Goal: Book appointment/travel/reservation

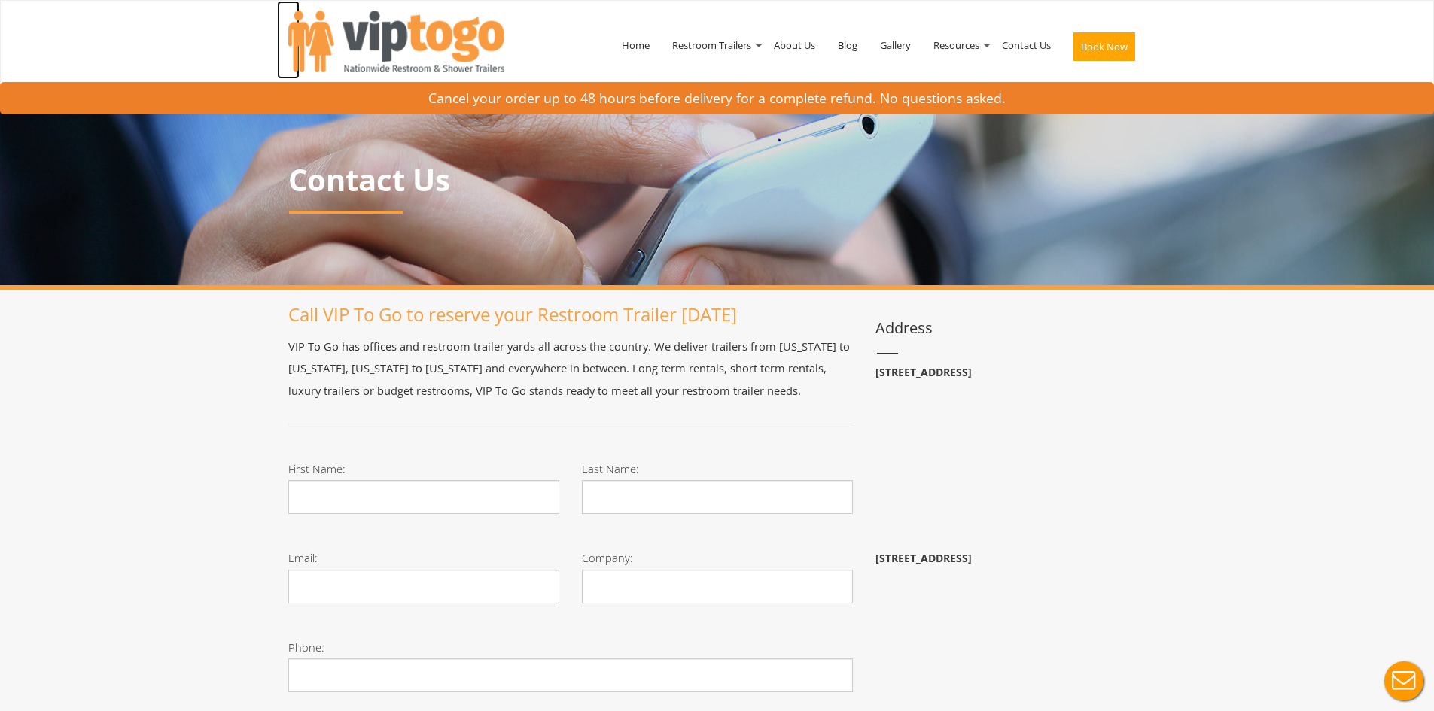
click at [415, 35] on img at bounding box center [396, 42] width 216 height 62
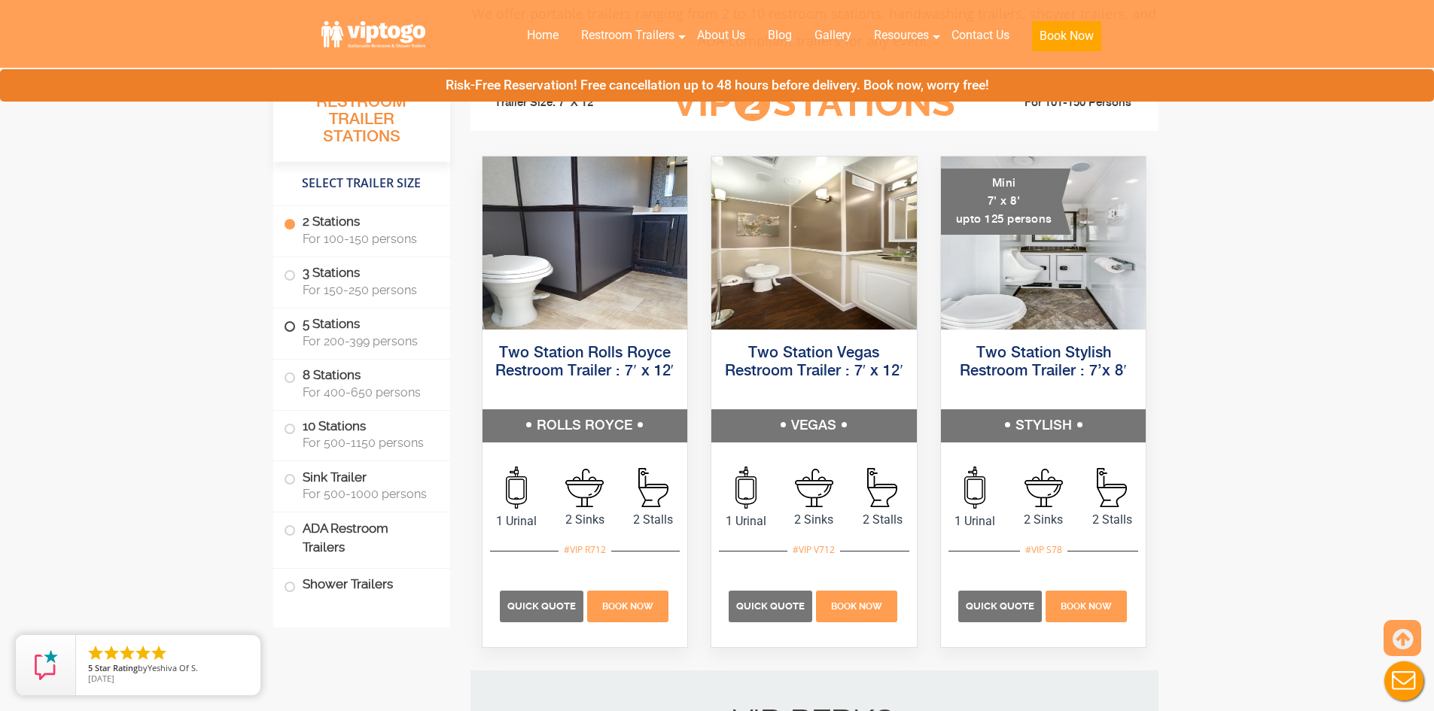
scroll to position [677, 0]
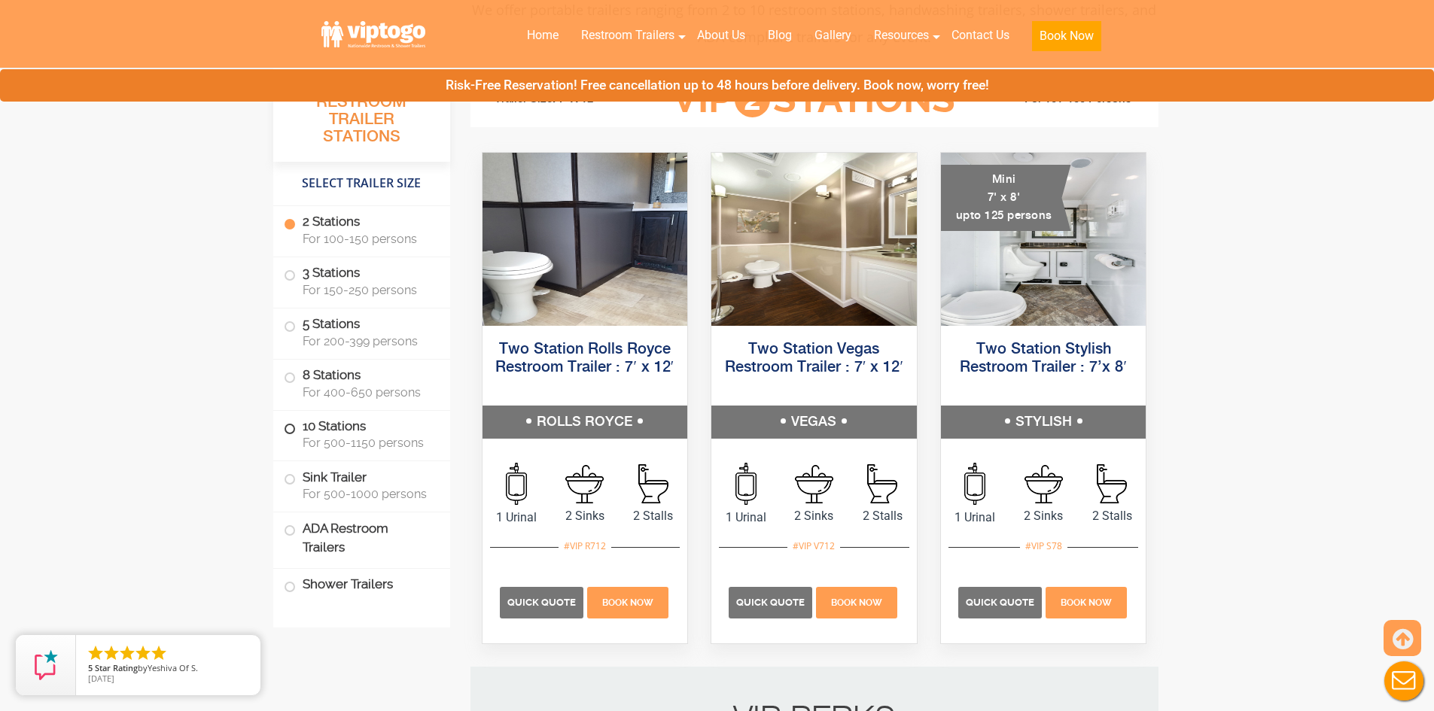
click at [412, 438] on span "For 500-1150 persons" at bounding box center [367, 443] width 129 height 14
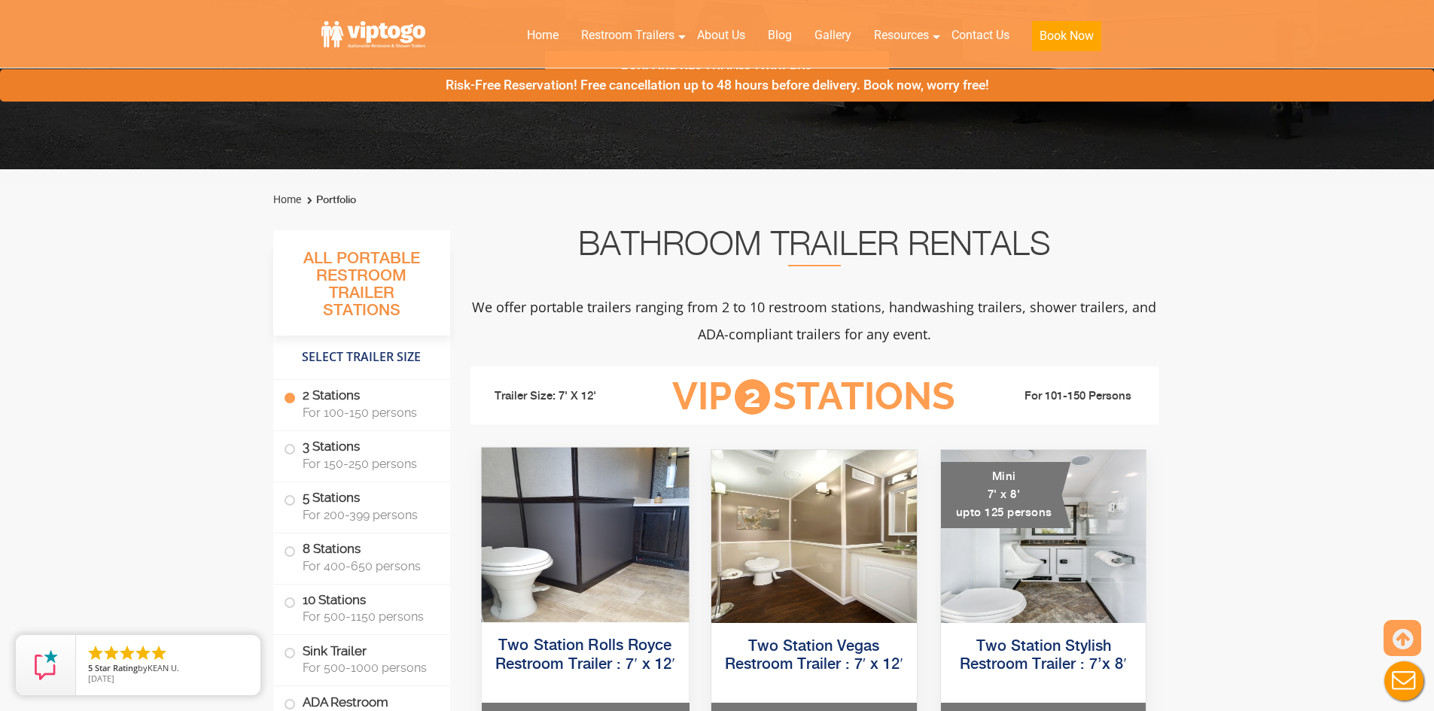
scroll to position [376, 0]
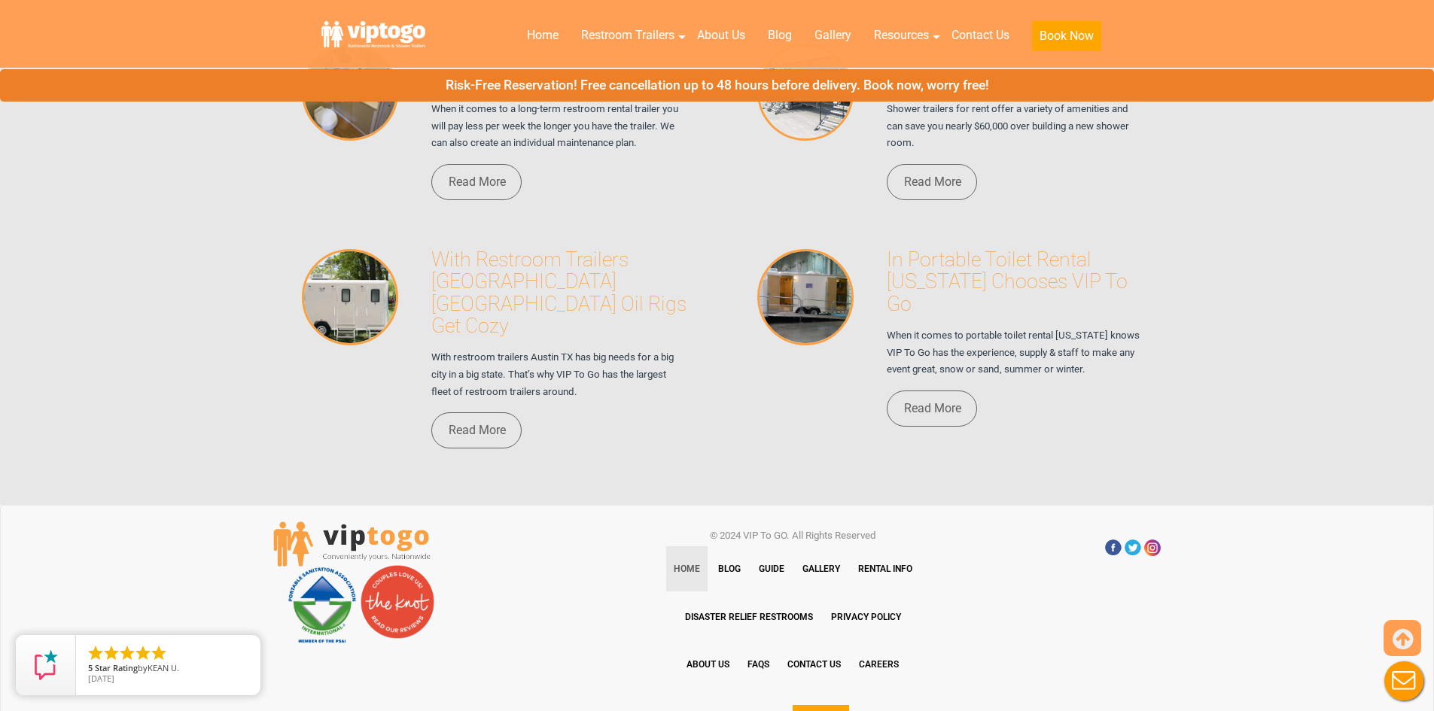
drag, startPoint x: 1216, startPoint y: 364, endPoint x: 1362, endPoint y: 747, distance: 409.2
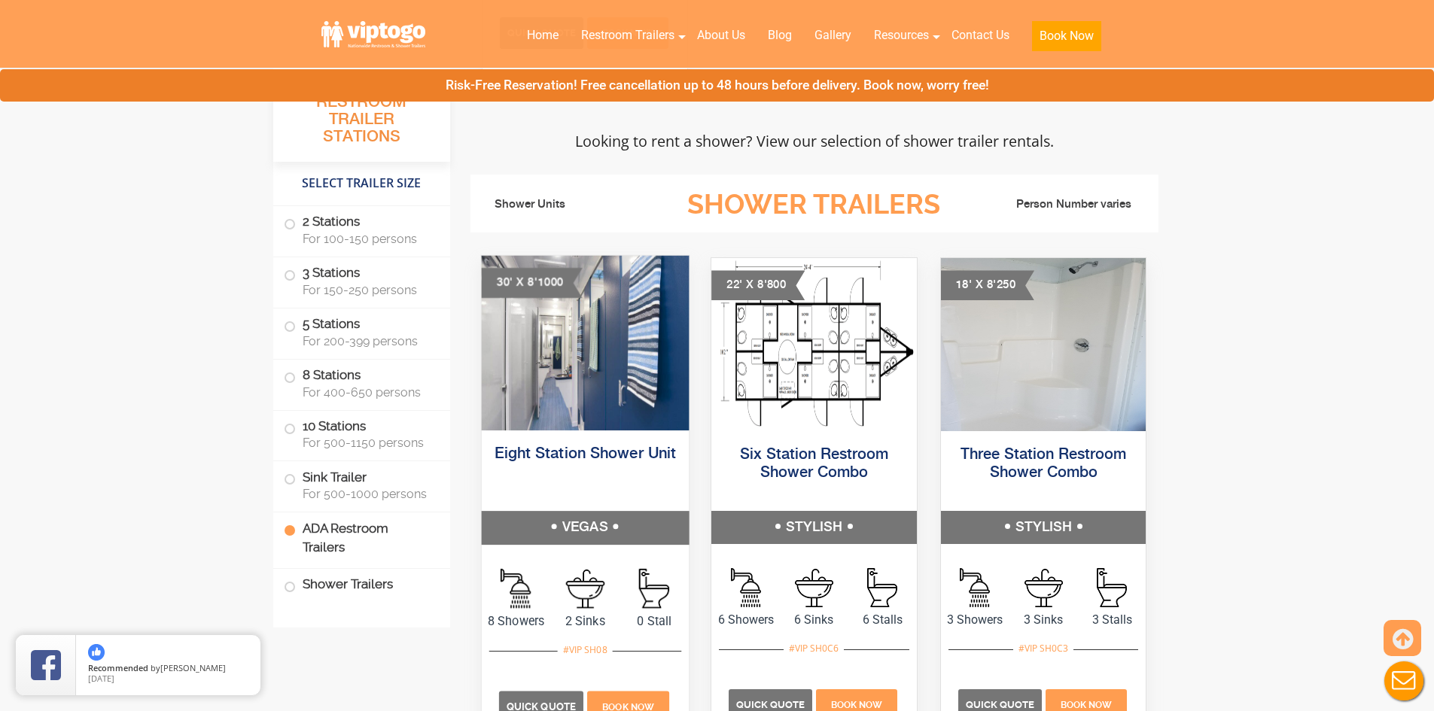
scroll to position [6170, 0]
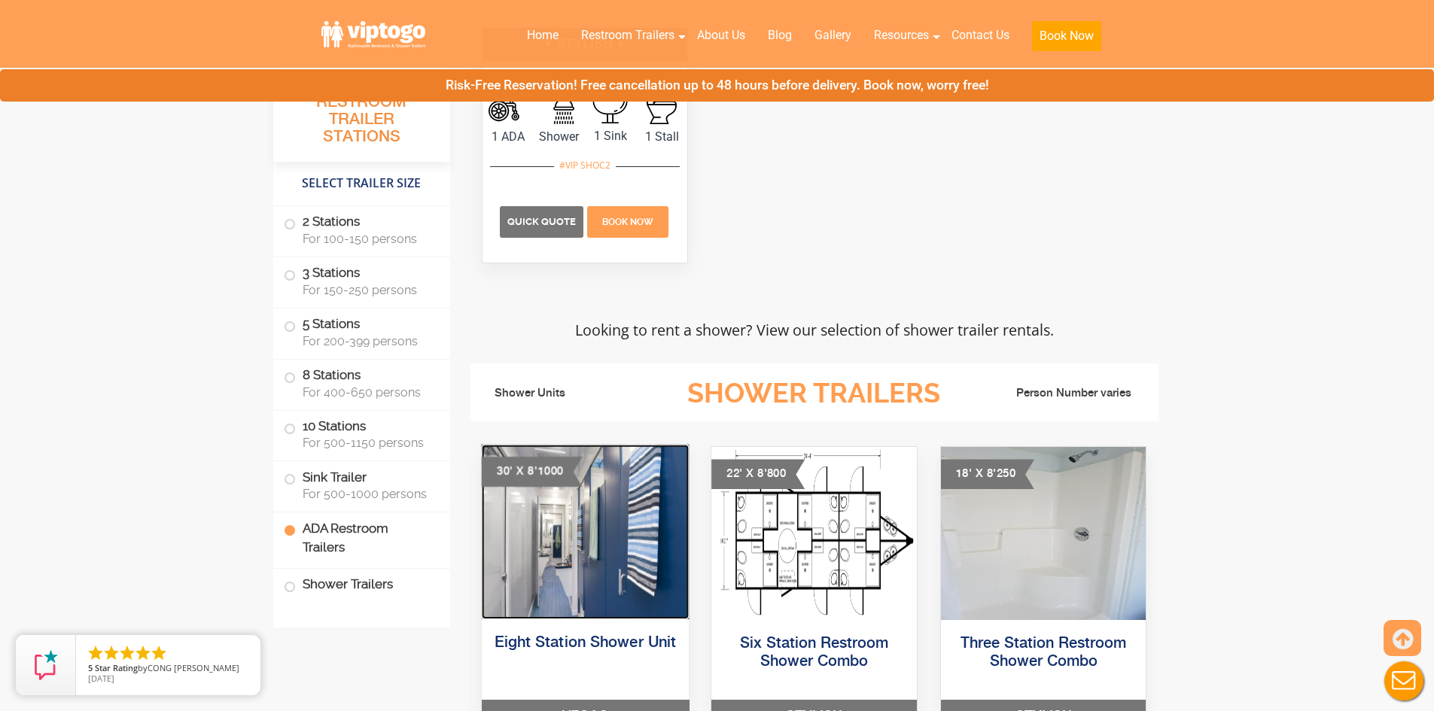
click at [572, 509] on img at bounding box center [584, 532] width 207 height 175
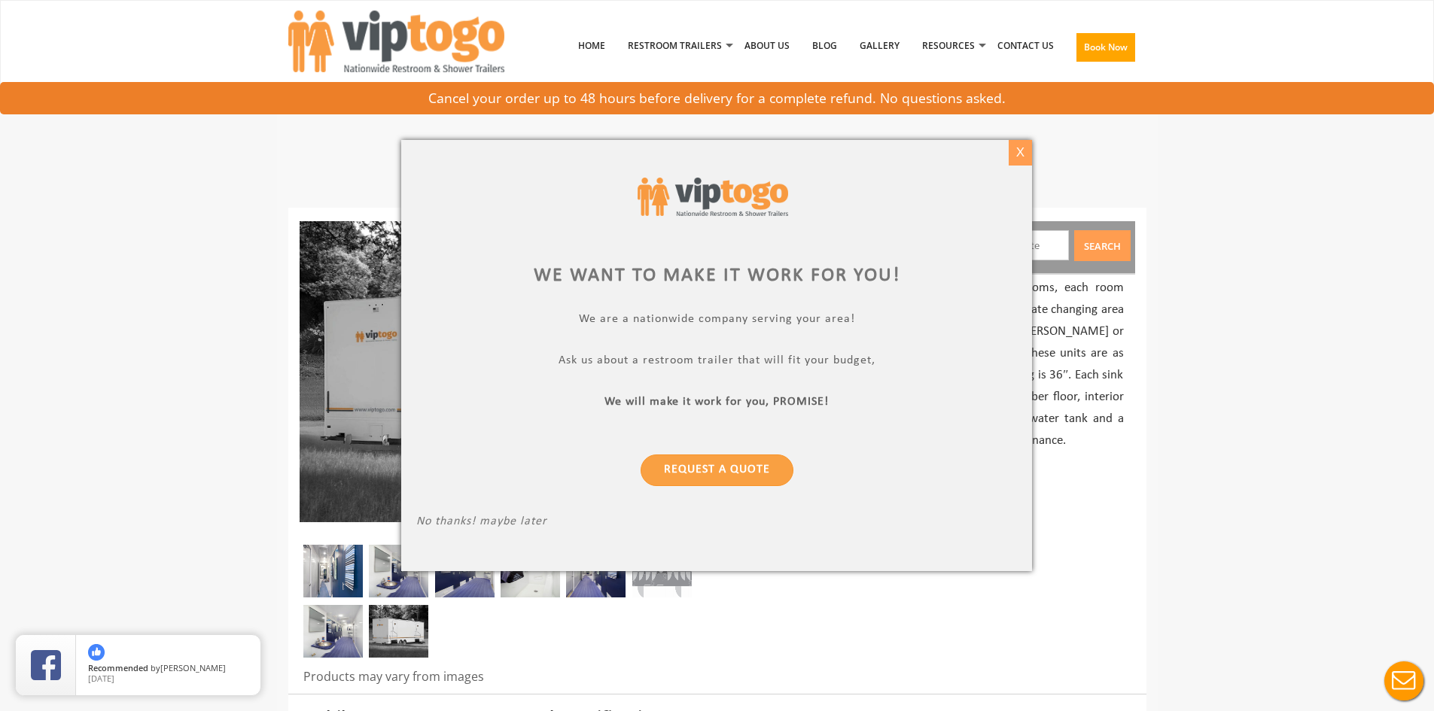
click at [1026, 152] on div "X" at bounding box center [1019, 153] width 23 height 26
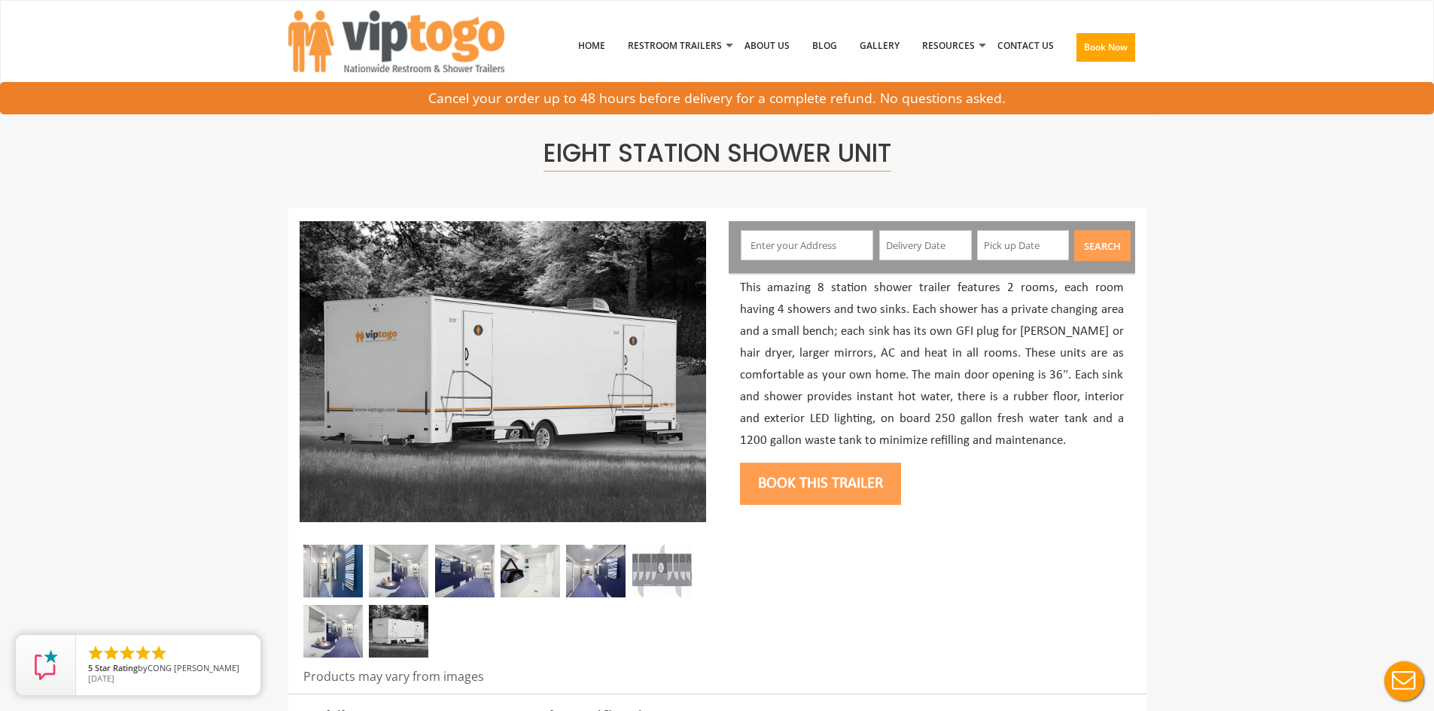
click at [779, 302] on p "This amazing 8 station shower trailer features 2 rooms, each room having 4 show…" at bounding box center [932, 365] width 384 height 174
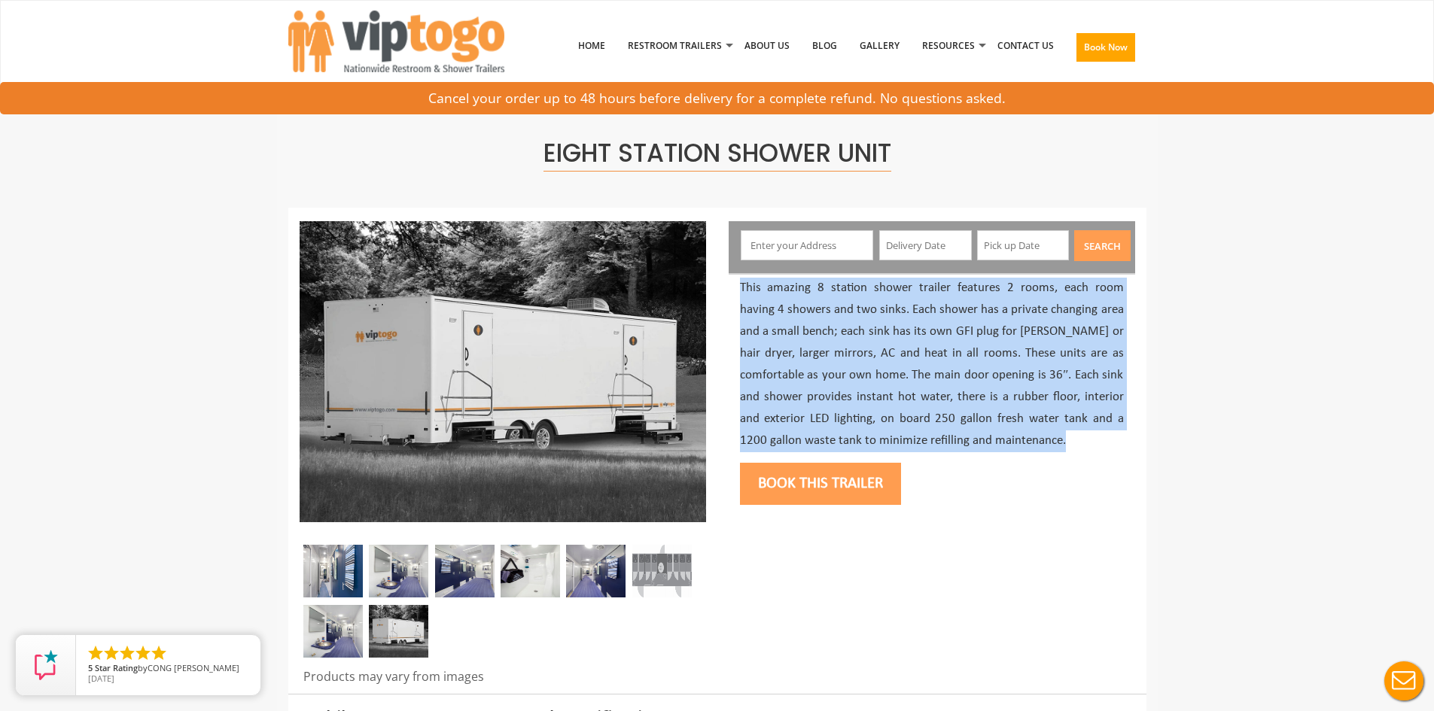
click at [779, 302] on p "This amazing 8 station shower trailer features 2 rooms, each room having 4 show…" at bounding box center [932, 365] width 384 height 174
click at [906, 376] on p "This amazing 8 station shower trailer features 2 rooms, each room having 4 show…" at bounding box center [932, 365] width 384 height 174
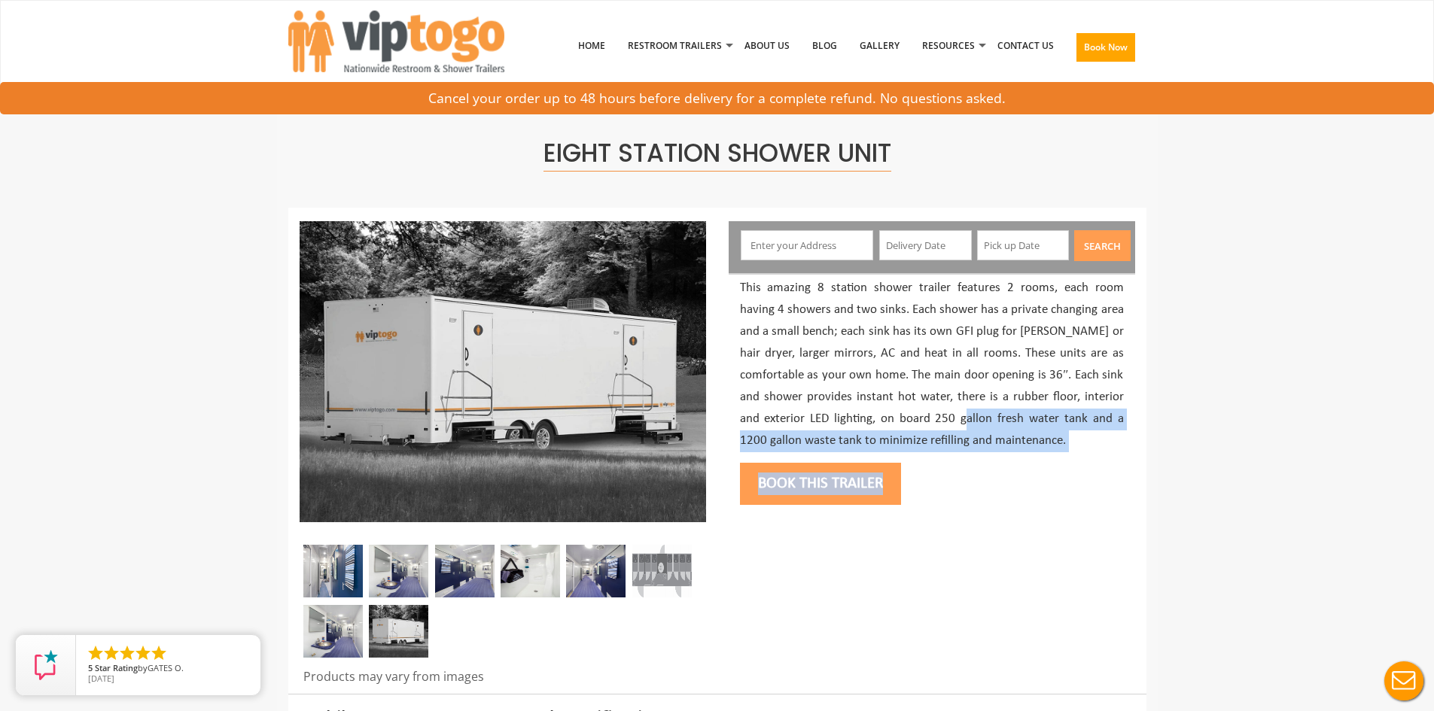
drag, startPoint x: 984, startPoint y: 458, endPoint x: 872, endPoint y: 403, distance: 124.2
click at [880, 408] on div "This amazing 8 station shower trailer features 2 rooms, each room having 4 show…" at bounding box center [931, 394] width 406 height 236
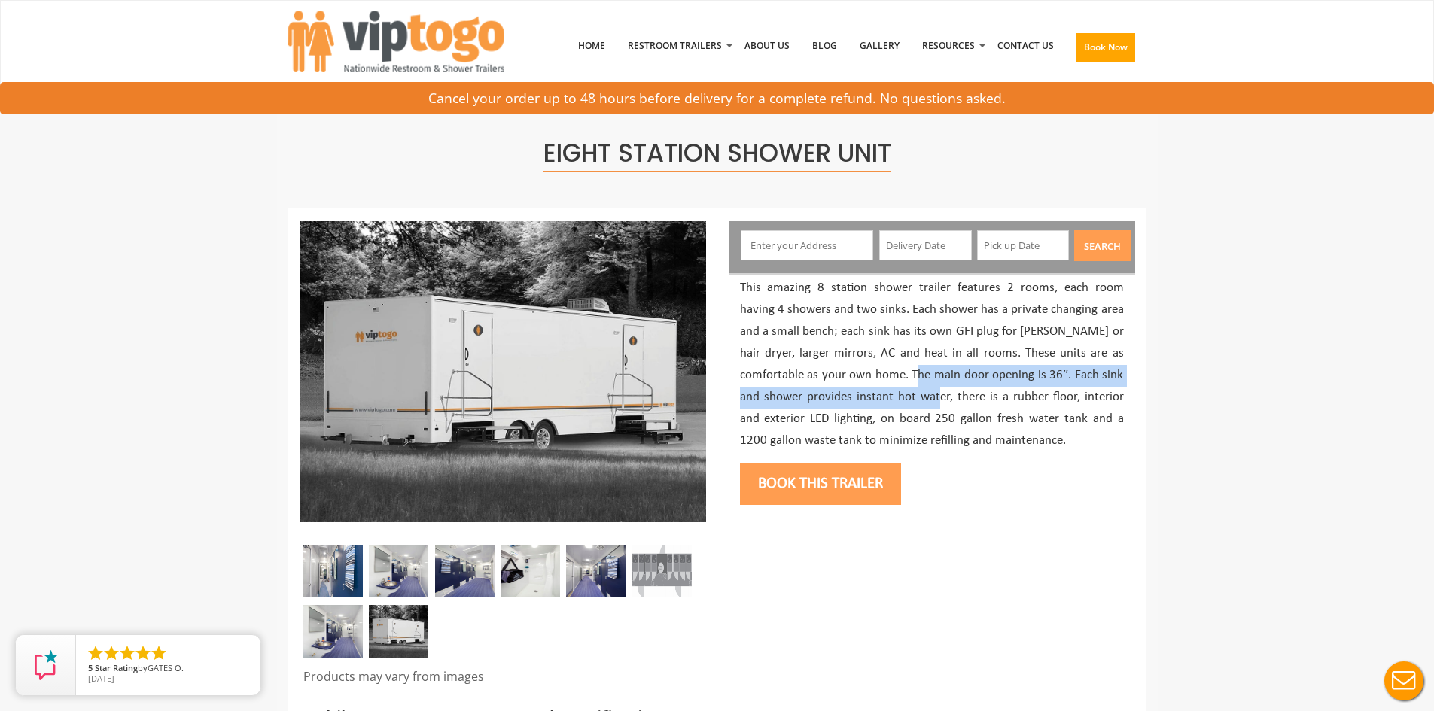
click at [846, 376] on p "This amazing 8 station shower trailer features 2 rooms, each room having 4 show…" at bounding box center [932, 365] width 384 height 174
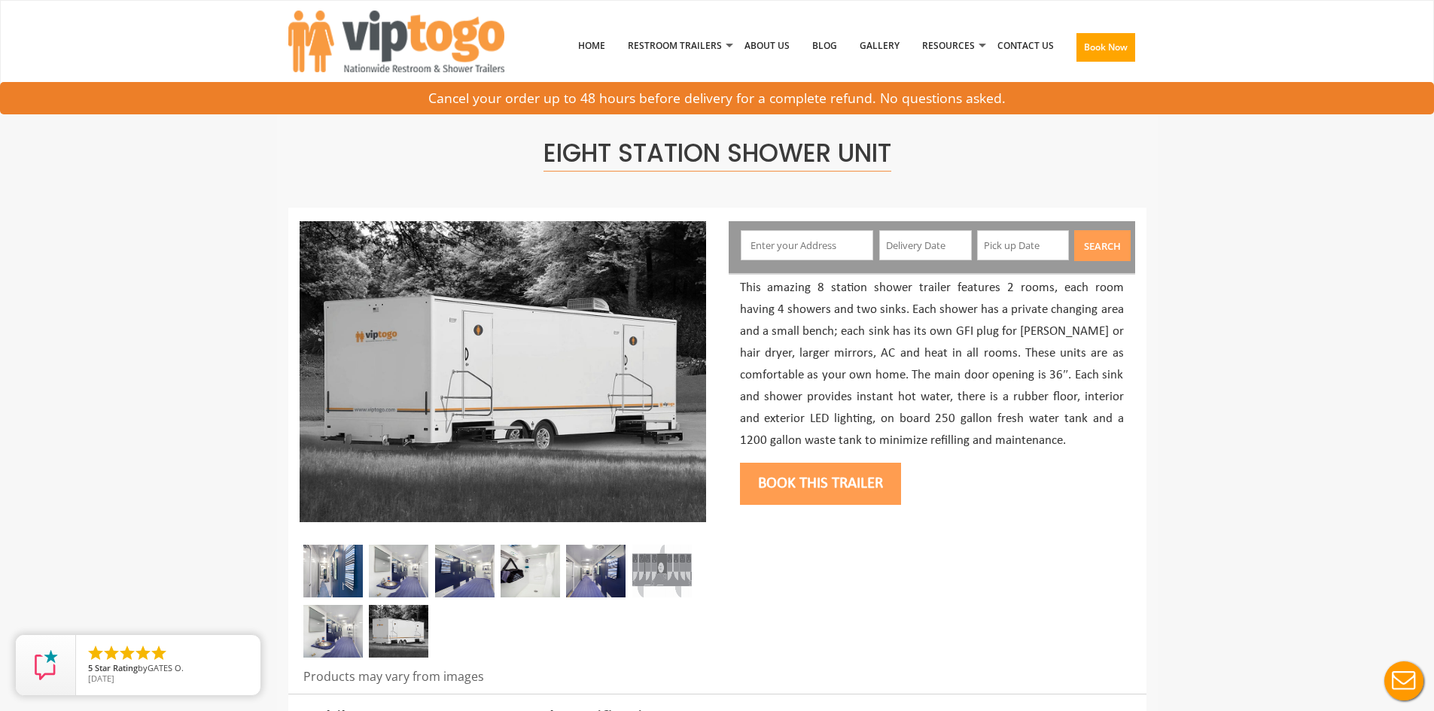
click at [767, 313] on p "This amazing 8 station shower trailer features 2 rooms, each room having 4 show…" at bounding box center [932, 365] width 384 height 174
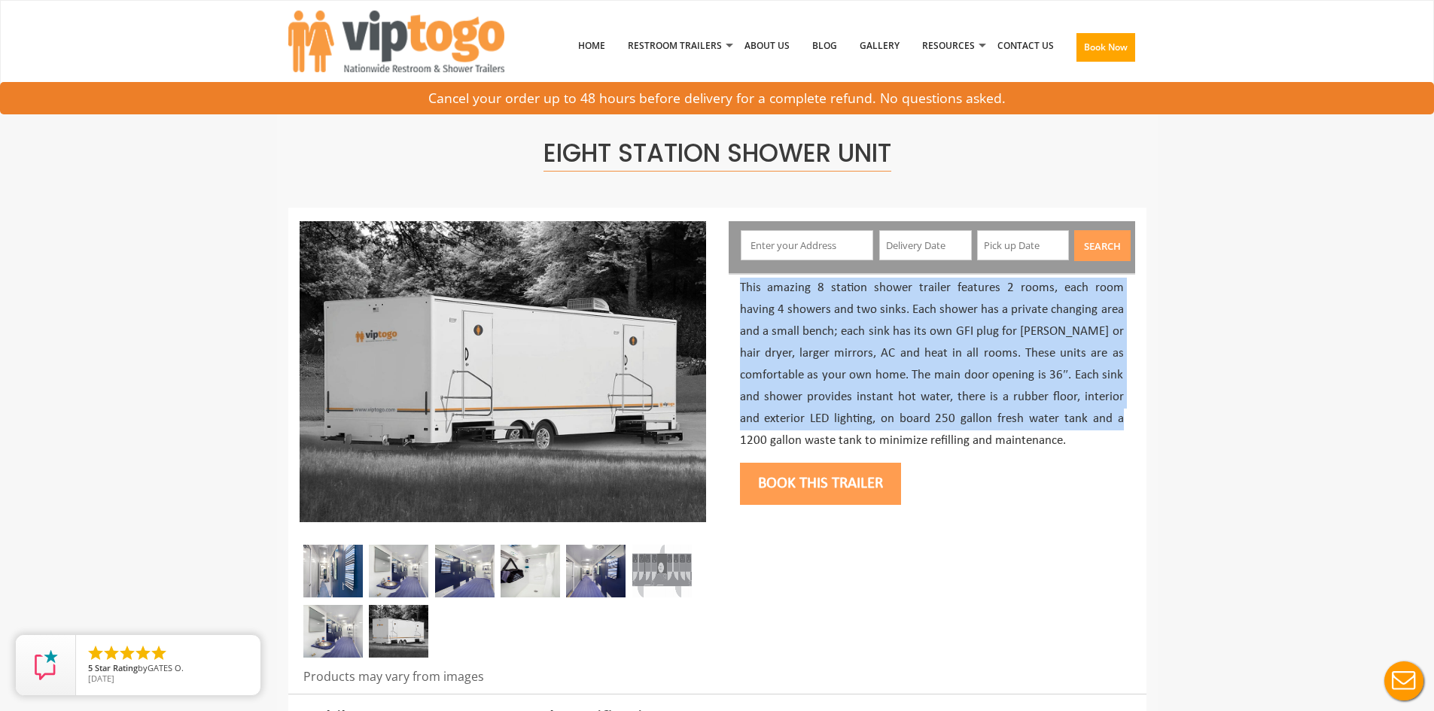
drag, startPoint x: 779, startPoint y: 297, endPoint x: 1062, endPoint y: 427, distance: 311.5
click at [1062, 427] on p "This amazing 8 station shower trailer features 2 rooms, each room having 4 show…" at bounding box center [932, 365] width 384 height 174
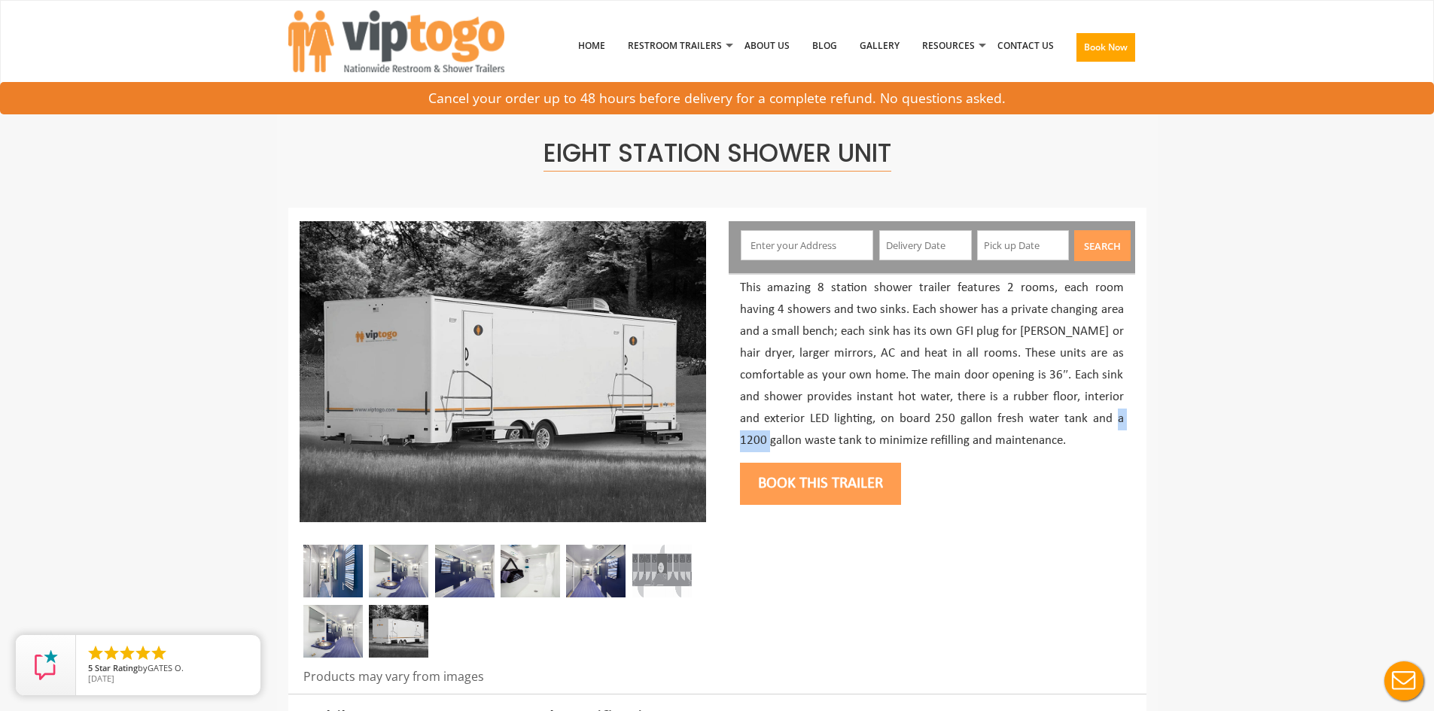
click at [1062, 427] on p "This amazing 8 station shower trailer features 2 rooms, each room having 4 show…" at bounding box center [932, 365] width 384 height 174
click at [1061, 460] on div "Book this trailer" at bounding box center [932, 482] width 384 height 61
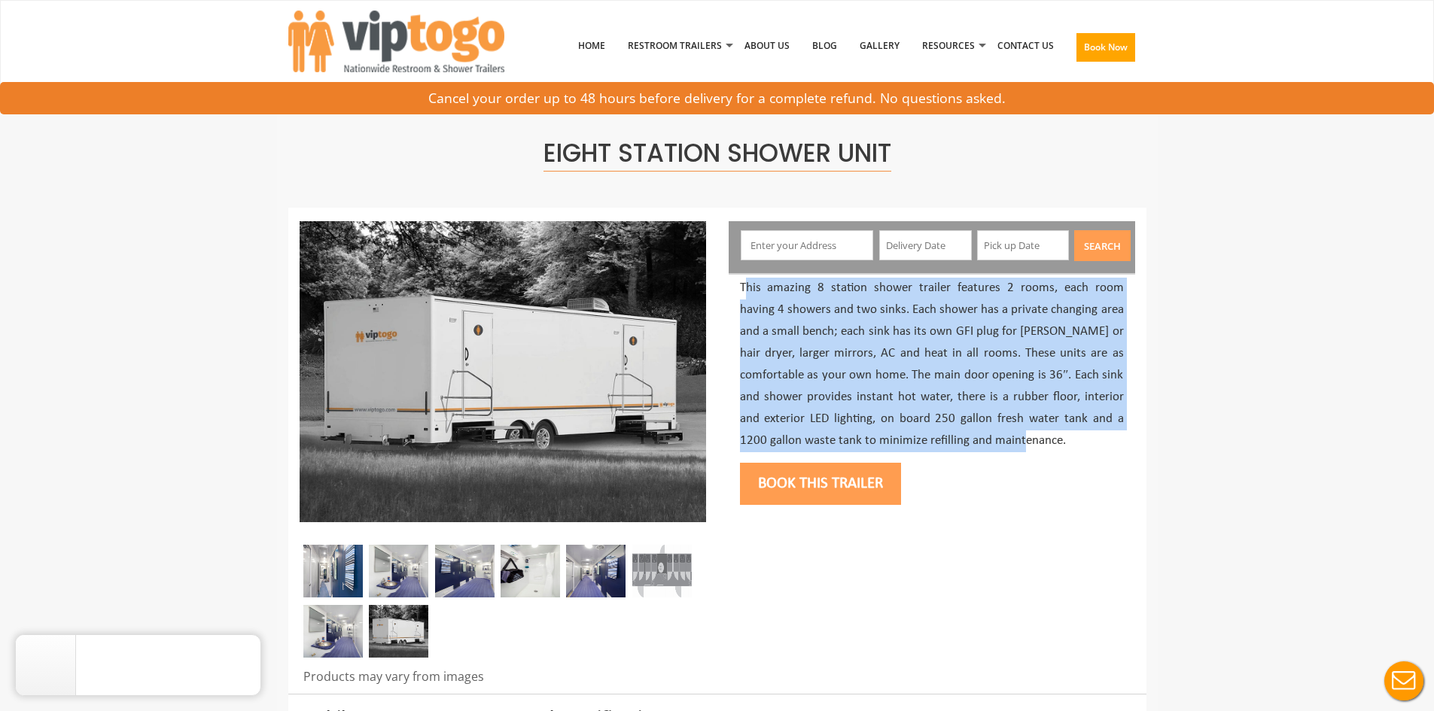
drag, startPoint x: 995, startPoint y: 446, endPoint x: 747, endPoint y: 293, distance: 290.9
click at [747, 293] on p "This amazing 8 station shower trailer features 2 rooms, each room having 4 show…" at bounding box center [932, 365] width 384 height 174
click at [746, 293] on p "This amazing 8 station shower trailer features 2 rooms, each room having 4 show…" at bounding box center [932, 365] width 384 height 174
